Goal: Task Accomplishment & Management: Manage account settings

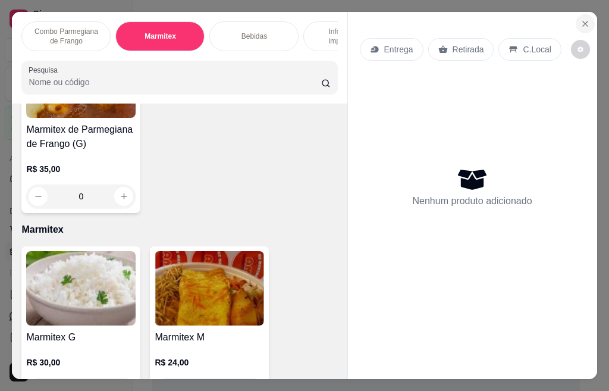
click at [583, 21] on icon "Close" at bounding box center [585, 23] width 5 height 5
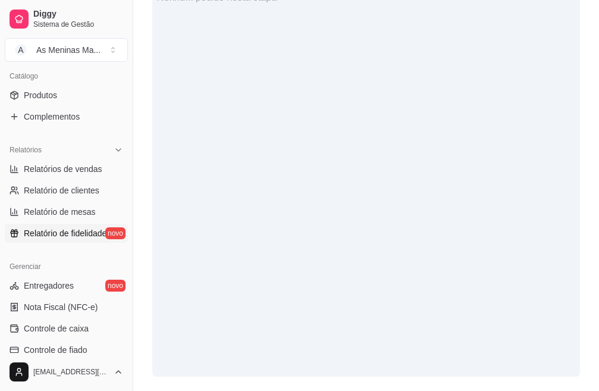
scroll to position [297, 0]
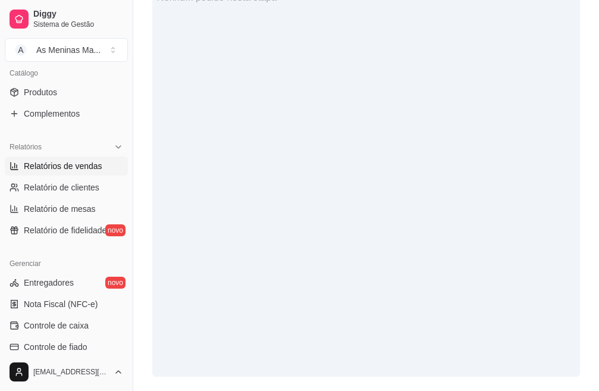
click at [30, 170] on span "Relatórios de vendas" at bounding box center [63, 166] width 78 height 12
select select "ALL"
select select "0"
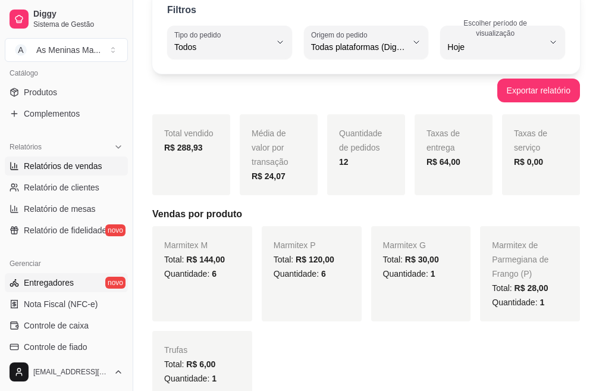
scroll to position [59, 0]
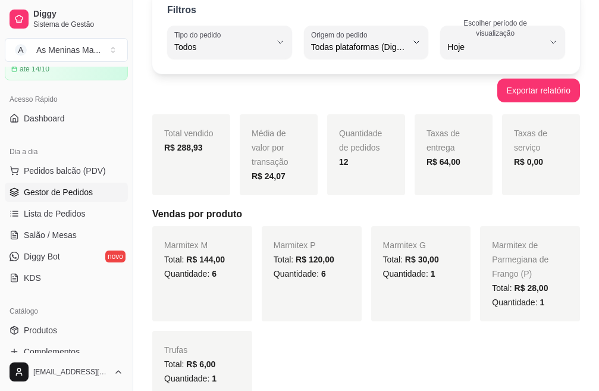
click at [61, 200] on link "Gestor de Pedidos" at bounding box center [66, 192] width 123 height 19
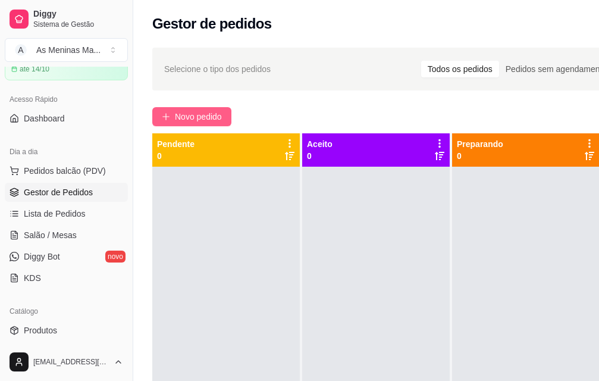
click at [181, 116] on span "Novo pedido" at bounding box center [198, 116] width 47 height 13
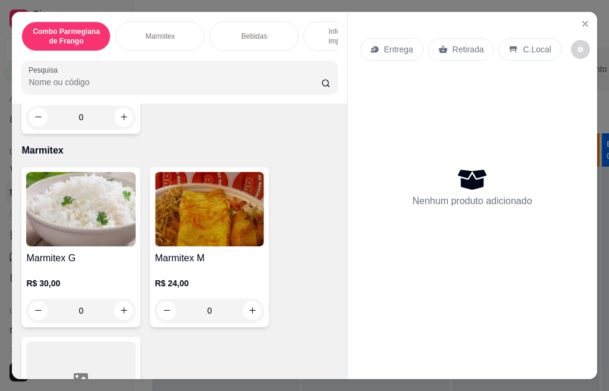
scroll to position [416, 0]
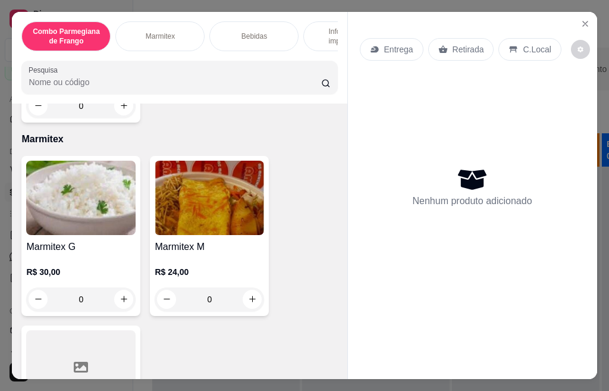
click at [75, 254] on h4 "Marmitex G" at bounding box center [80, 247] width 109 height 14
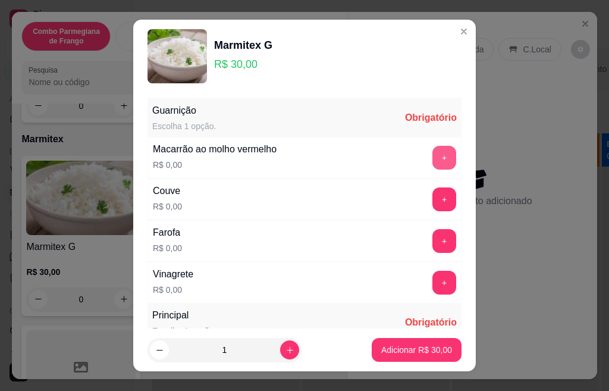
click at [432, 161] on button "+" at bounding box center [444, 158] width 24 height 24
click at [433, 190] on button "+" at bounding box center [444, 198] width 23 height 23
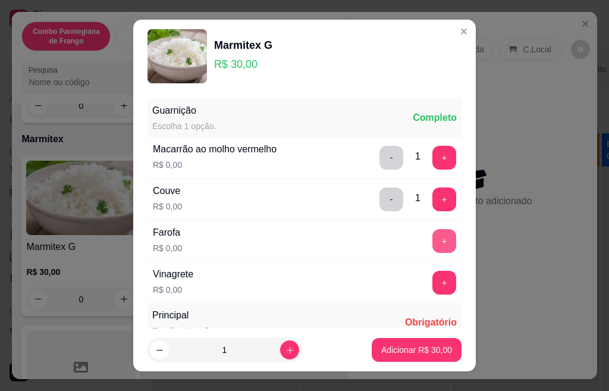
click at [432, 238] on button "+" at bounding box center [444, 241] width 24 height 24
click at [433, 272] on button "+" at bounding box center [444, 282] width 23 height 23
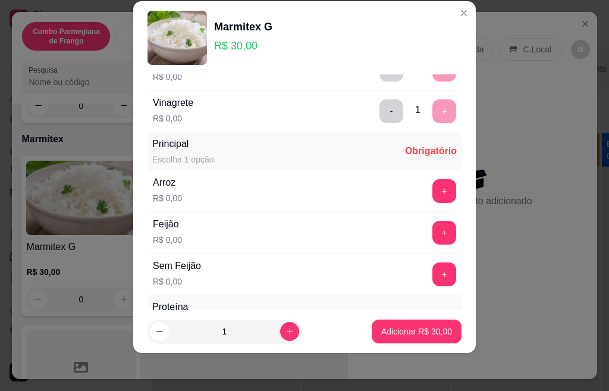
scroll to position [210, 0]
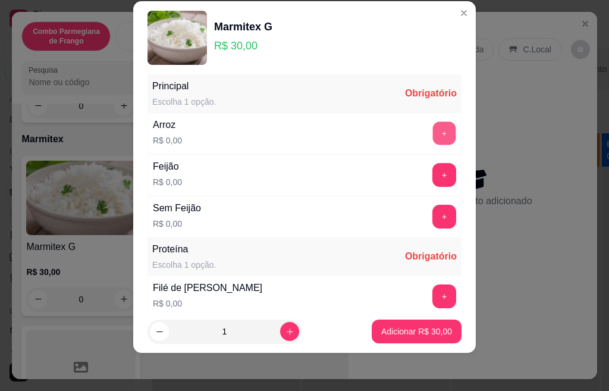
click at [433, 136] on button "+" at bounding box center [444, 132] width 23 height 23
click at [432, 177] on button "+" at bounding box center [444, 175] width 24 height 24
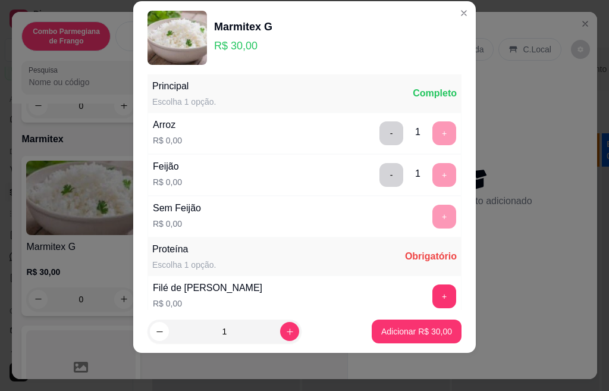
scroll to position [373, 0]
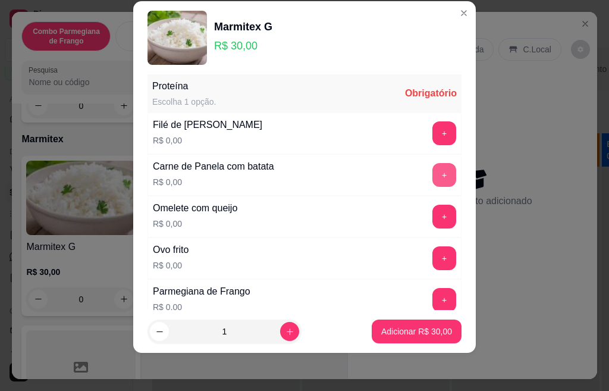
click at [432, 179] on button "+" at bounding box center [444, 175] width 24 height 24
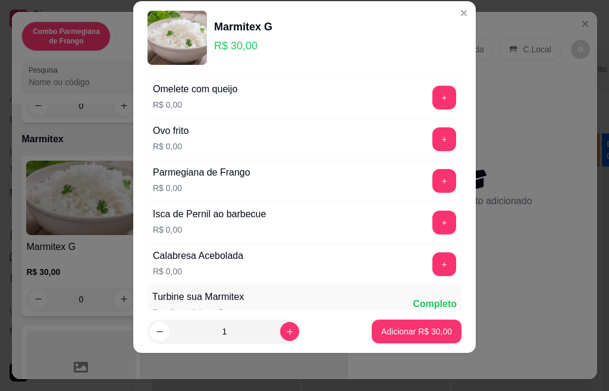
scroll to position [552, 0]
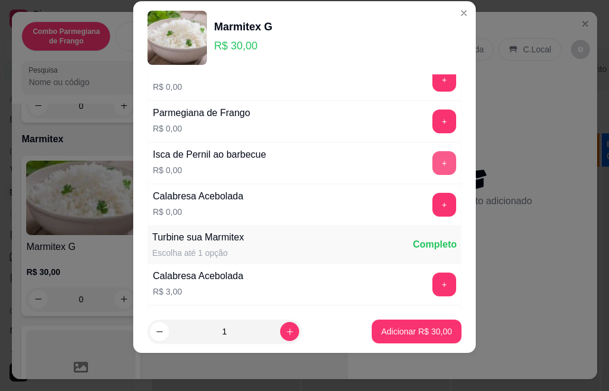
click at [432, 162] on button "+" at bounding box center [444, 163] width 24 height 24
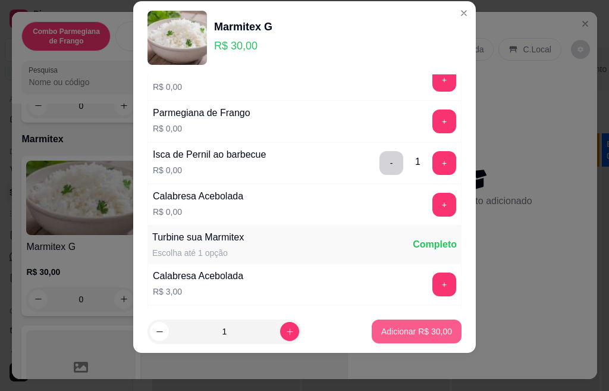
click at [403, 331] on p "Adicionar R$ 30,00" at bounding box center [416, 331] width 71 height 12
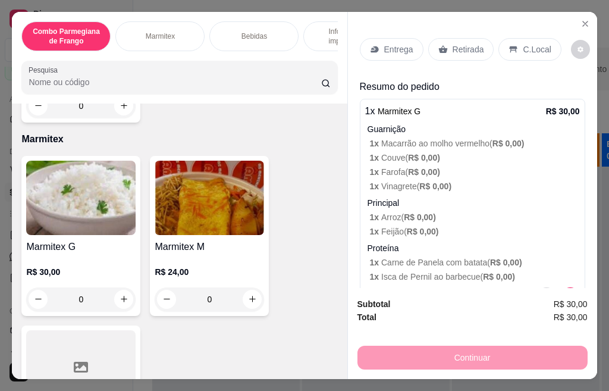
click at [236, 241] on div "Marmitex M R$ 24,00 0" at bounding box center [209, 236] width 119 height 160
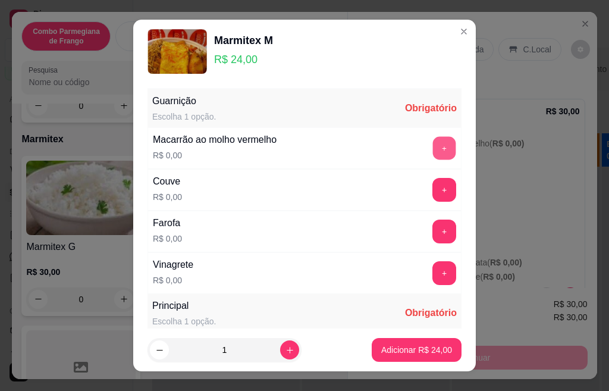
click at [433, 149] on button "+" at bounding box center [444, 147] width 23 height 23
click at [433, 185] on button "+" at bounding box center [444, 189] width 23 height 23
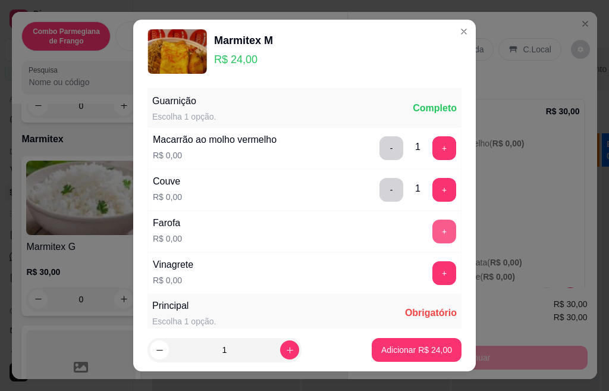
click at [432, 240] on button "+" at bounding box center [444, 231] width 24 height 24
click at [433, 274] on button "+" at bounding box center [444, 272] width 23 height 23
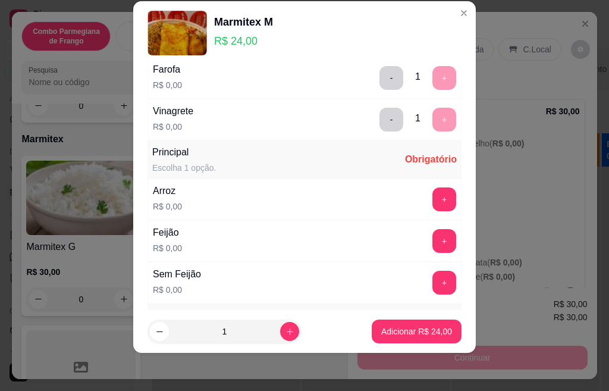
scroll to position [210, 0]
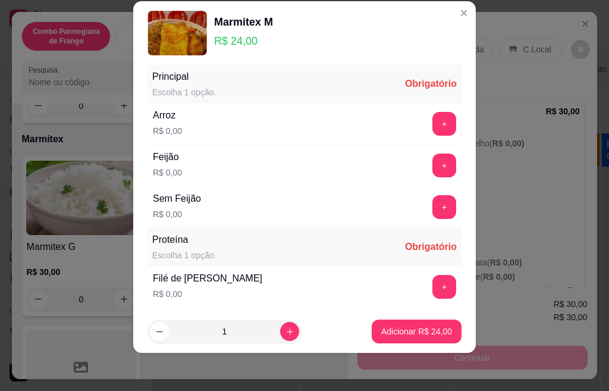
click at [432, 130] on button "+" at bounding box center [444, 124] width 24 height 24
click at [432, 169] on button "+" at bounding box center [444, 165] width 24 height 24
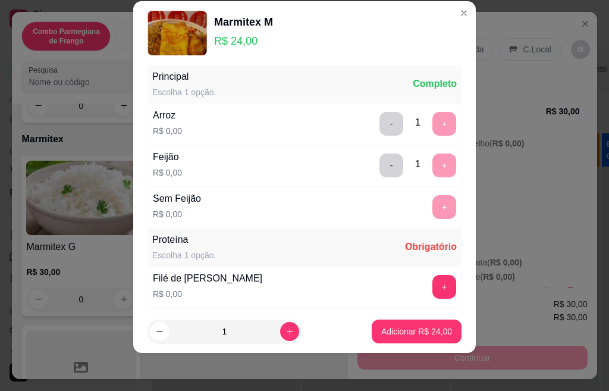
scroll to position [373, 0]
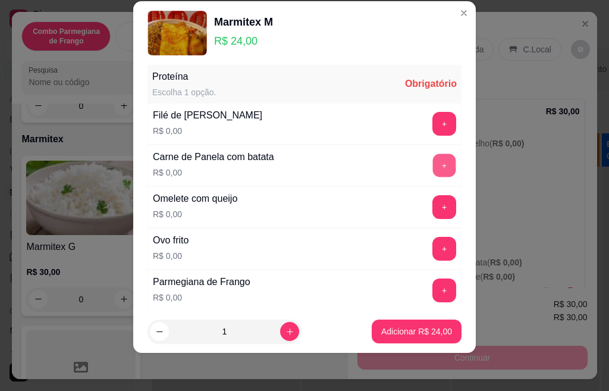
click at [433, 162] on button "+" at bounding box center [444, 164] width 23 height 23
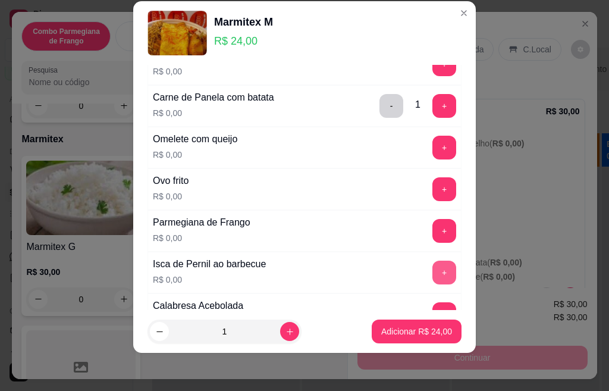
click at [432, 262] on button "+" at bounding box center [444, 272] width 24 height 24
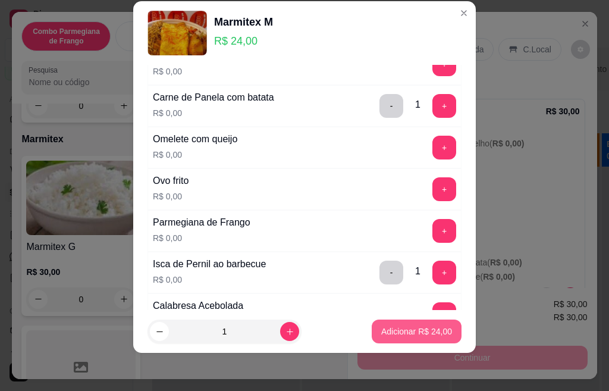
click at [401, 335] on p "Adicionar R$ 24,00" at bounding box center [416, 331] width 71 height 12
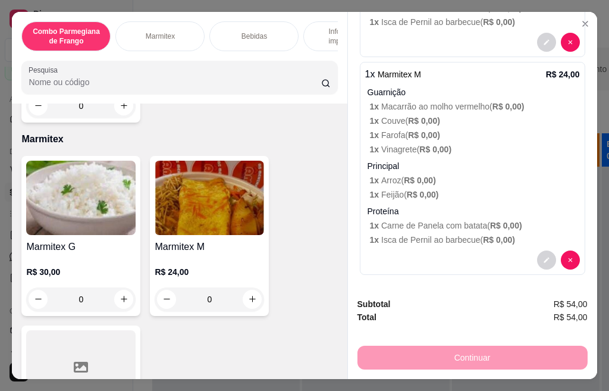
scroll to position [257, 0]
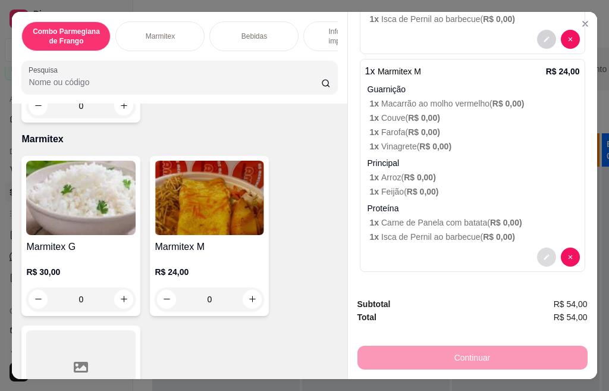
click at [543, 253] on icon "decrease-product-quantity" at bounding box center [546, 256] width 7 height 7
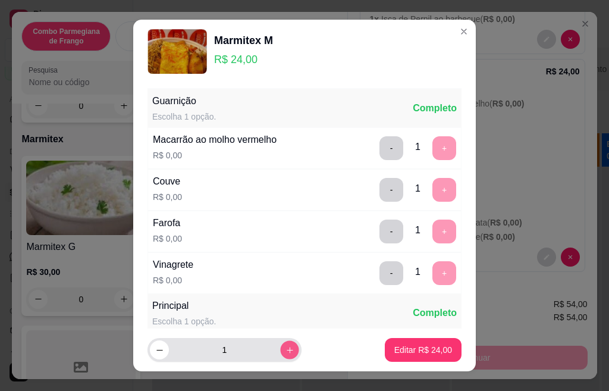
click at [285, 353] on icon "increase-product-quantity" at bounding box center [289, 349] width 9 height 9
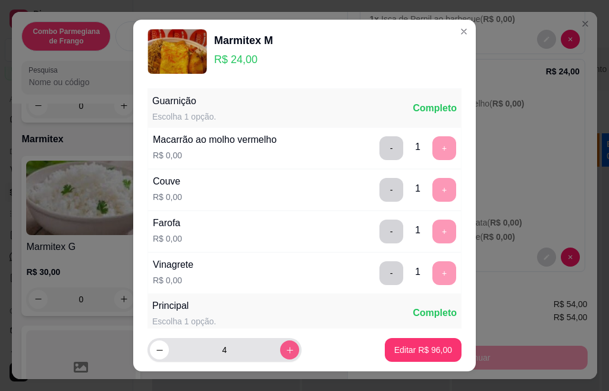
click at [285, 353] on icon "increase-product-quantity" at bounding box center [289, 349] width 9 height 9
click at [159, 347] on button "decrease-product-quantity" at bounding box center [159, 350] width 18 height 18
click at [159, 347] on button "decrease-product-quantity" at bounding box center [159, 349] width 19 height 19
type input "6"
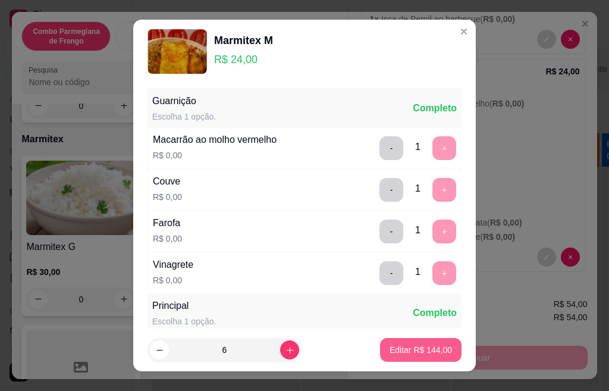
click at [401, 350] on p "Editar R$ 144,00" at bounding box center [420, 350] width 62 height 12
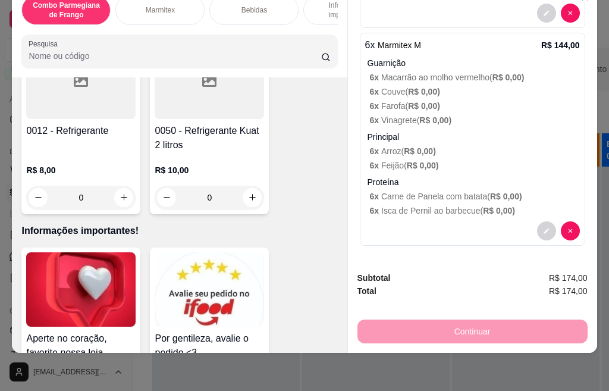
scroll to position [2081, 0]
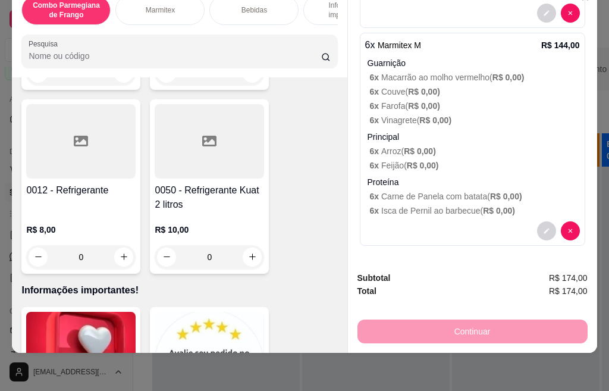
click at [202, 189] on h4 "0050 - Refrigerante Kuat 2 litros" at bounding box center [209, 197] width 109 height 29
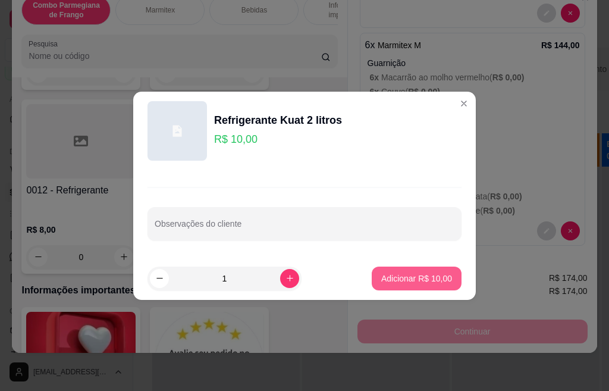
click at [421, 279] on p "Adicionar R$ 10,00" at bounding box center [416, 278] width 71 height 12
type input "1"
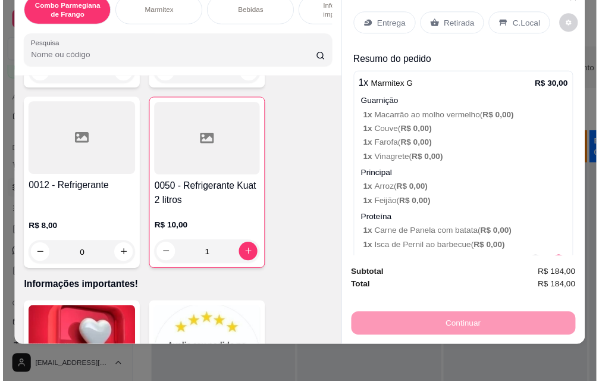
scroll to position [0, 0]
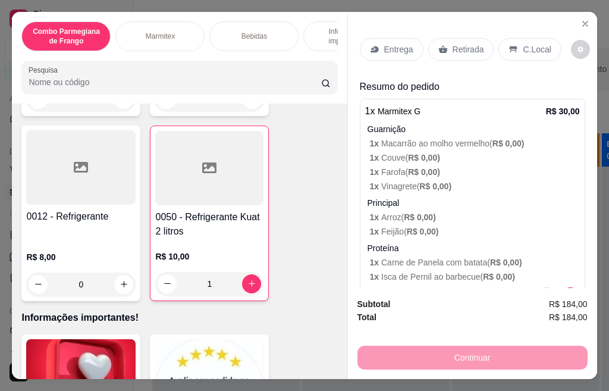
click at [405, 49] on p "Entrega" at bounding box center [398, 49] width 29 height 12
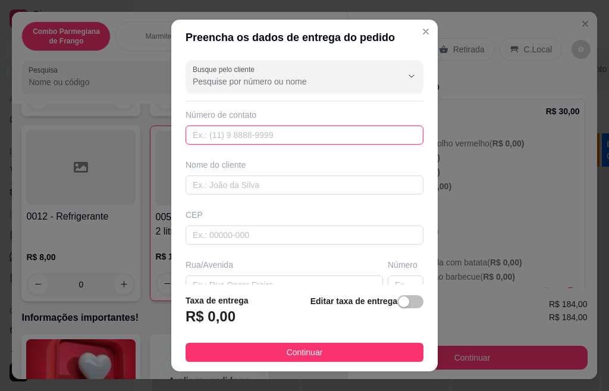
click at [301, 133] on input "text" at bounding box center [305, 134] width 238 height 19
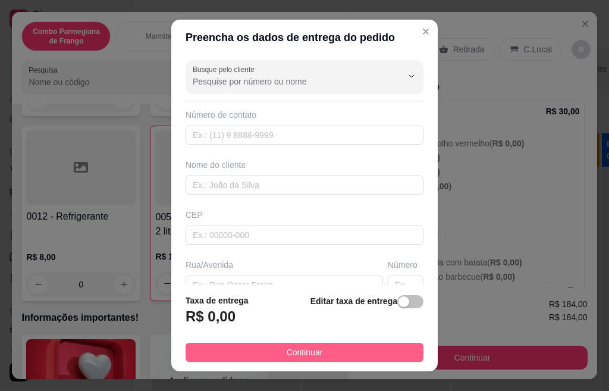
click at [222, 350] on button "Continuar" at bounding box center [305, 351] width 238 height 19
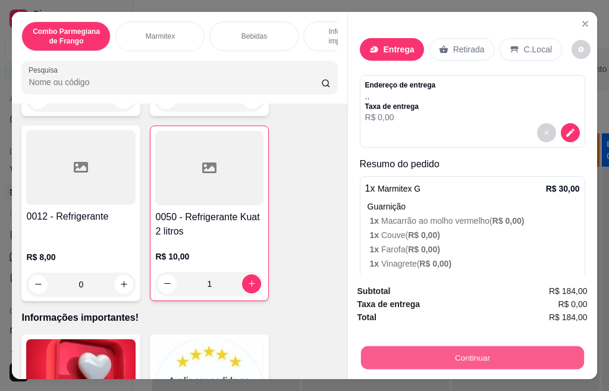
click at [370, 353] on button "Continuar" at bounding box center [471, 357] width 223 height 23
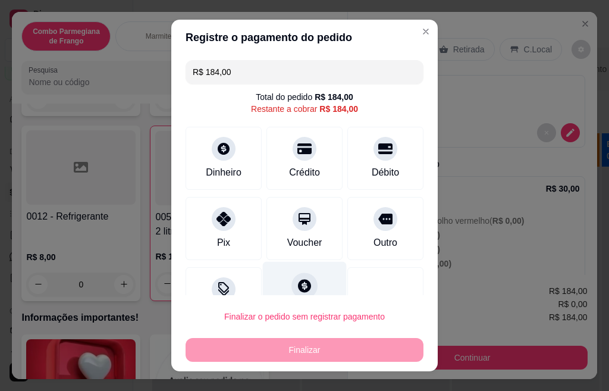
click at [298, 288] on icon at bounding box center [304, 285] width 13 height 13
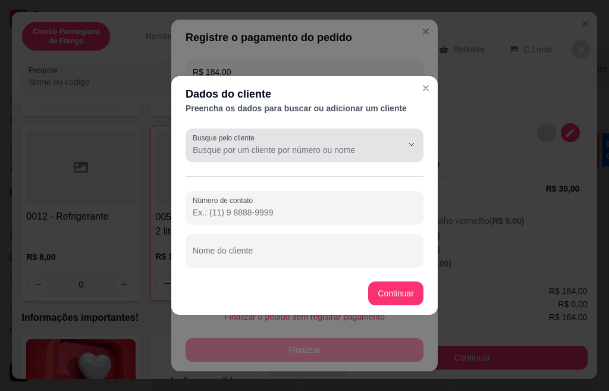
click at [286, 156] on div at bounding box center [305, 145] width 224 height 24
click at [242, 137] on label "Busque pelo cliente" at bounding box center [226, 138] width 66 height 10
click at [242, 144] on input "Busque pelo cliente" at bounding box center [288, 150] width 190 height 12
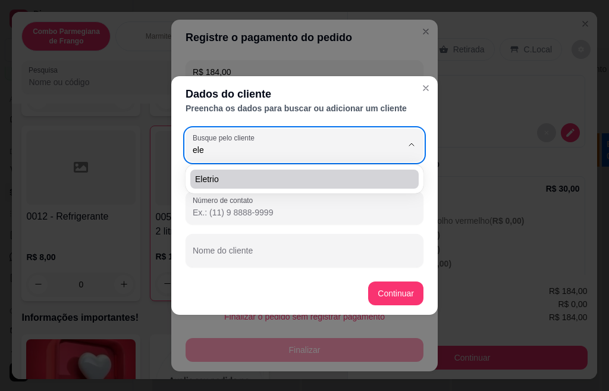
click at [232, 181] on span "Eletrio" at bounding box center [298, 179] width 207 height 12
type input "Eletrio"
type input "[PHONE_NUMBER]"
type input "Eletrio"
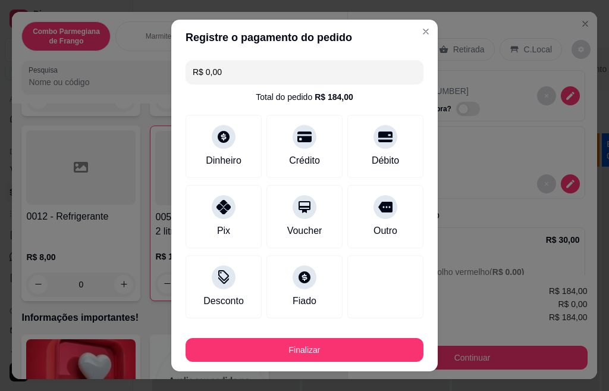
type input "R$ 0,00"
click at [325, 348] on button "Finalizar" at bounding box center [305, 350] width 238 height 24
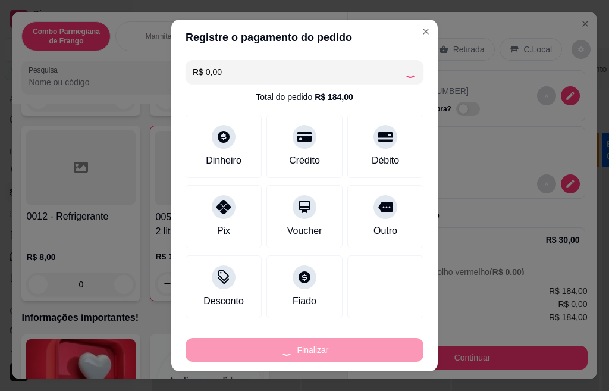
type input "0"
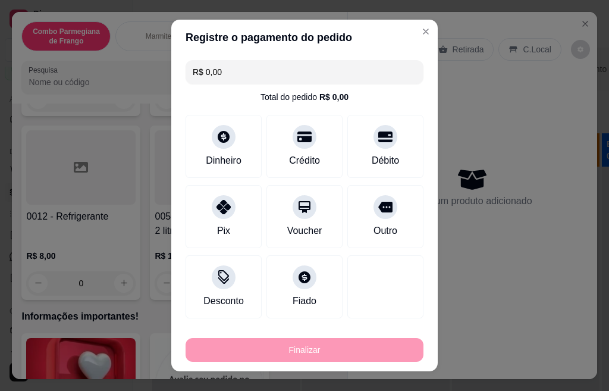
type input "-R$ 184,00"
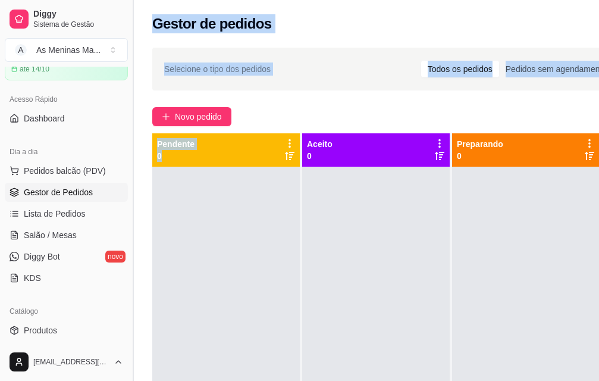
drag, startPoint x: 227, startPoint y: 379, endPoint x: 129, endPoint y: 378, distance: 97.5
click at [129, 378] on div "Diggy Sistema de Gestão A As Meninas Ma ... Loja aberta Período gratuito até 14…" at bounding box center [299, 281] width 599 height 562
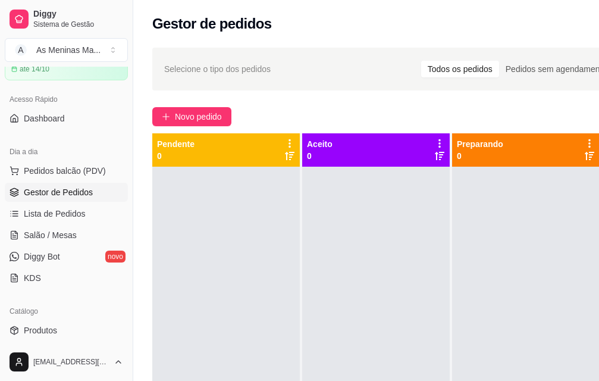
click at [319, 283] on div at bounding box center [375, 356] width 147 height 381
click at [98, 169] on span "Pedidos balcão (PDV)" at bounding box center [65, 171] width 82 height 12
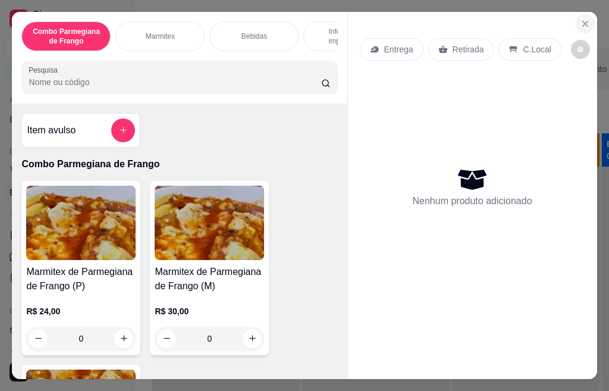
click at [576, 14] on button "Close" at bounding box center [585, 23] width 19 height 19
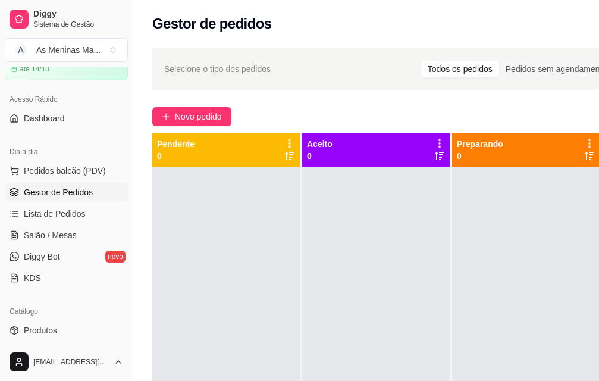
click at [51, 193] on span "Gestor de Pedidos" at bounding box center [58, 192] width 69 height 12
click at [46, 118] on span "Dashboard" at bounding box center [44, 118] width 41 height 12
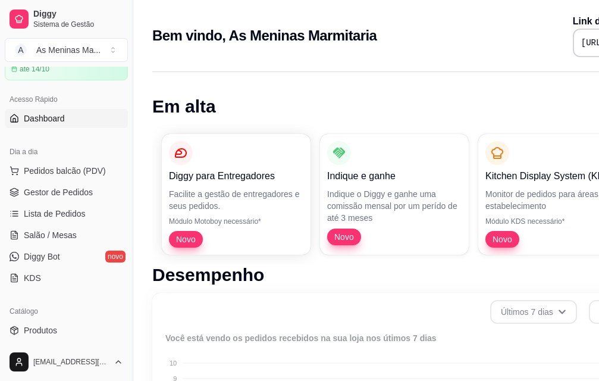
scroll to position [466, 0]
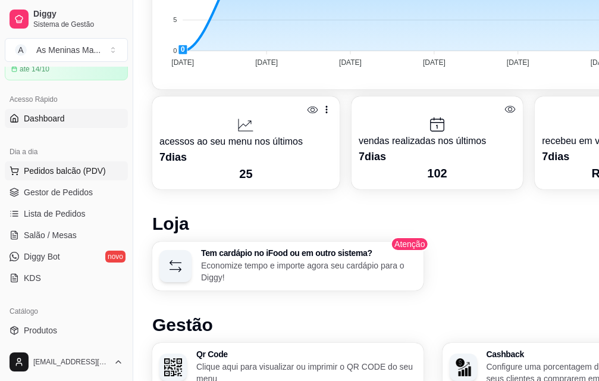
click at [55, 172] on span "Pedidos balcão (PDV)" at bounding box center [65, 171] width 82 height 12
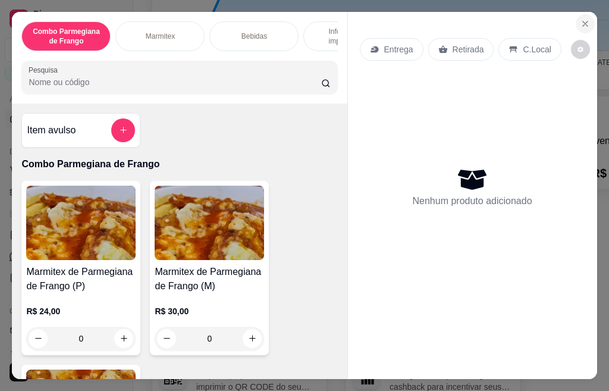
click at [580, 19] on icon "Close" at bounding box center [585, 24] width 10 height 10
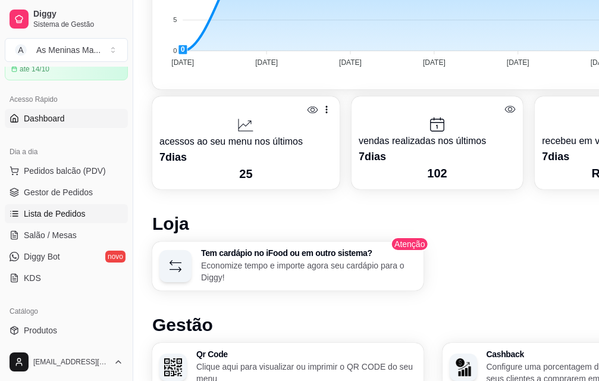
click at [85, 216] on link "Lista de Pedidos" at bounding box center [66, 213] width 123 height 19
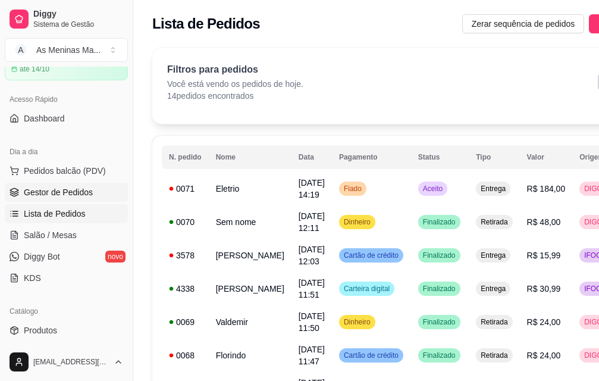
click at [73, 193] on span "Gestor de Pedidos" at bounding box center [58, 192] width 69 height 12
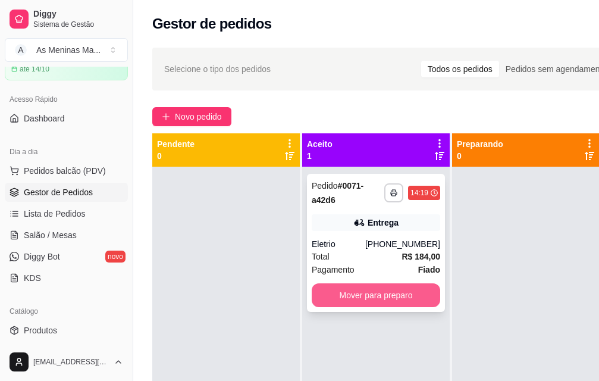
click at [389, 296] on button "Mover para preparo" at bounding box center [376, 295] width 128 height 24
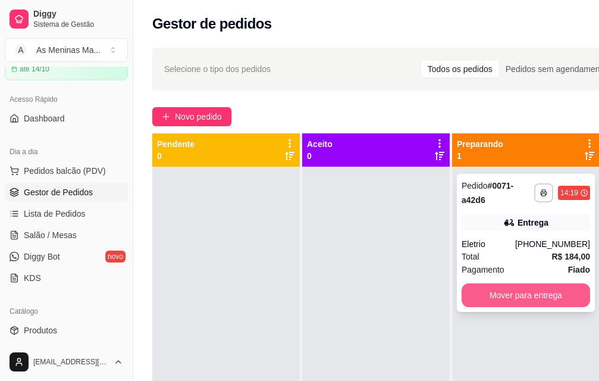
click at [491, 300] on button "Mover para entrega" at bounding box center [525, 295] width 128 height 24
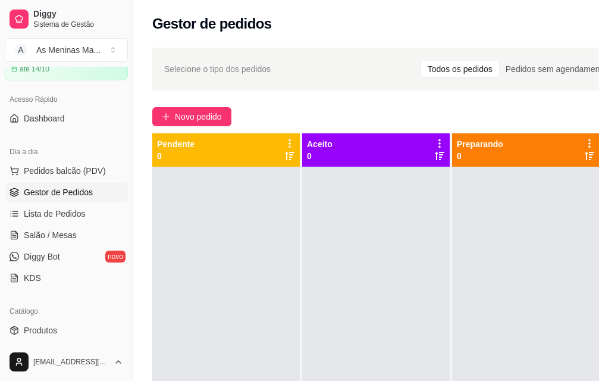
scroll to position [0, 133]
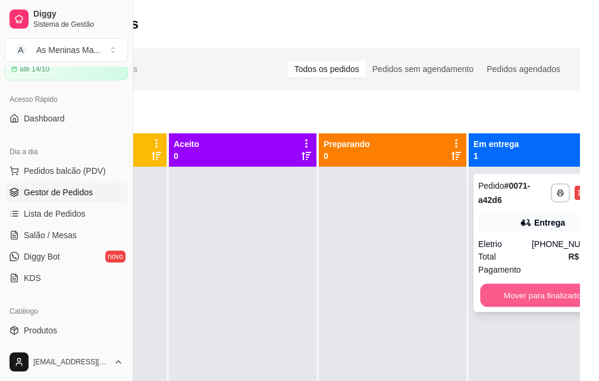
click at [549, 296] on button "Mover para finalizado" at bounding box center [542, 295] width 125 height 23
